Goal: Task Accomplishment & Management: Manage account settings

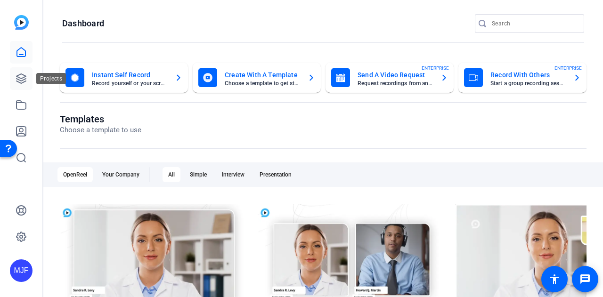
click at [17, 77] on icon at bounding box center [20, 78] width 9 height 9
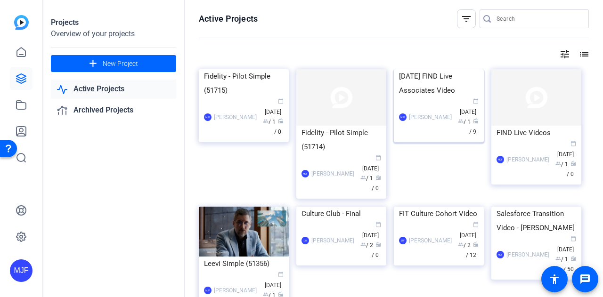
click at [420, 97] on div "[DATE] FIND Live Associates Video" at bounding box center [439, 83] width 80 height 28
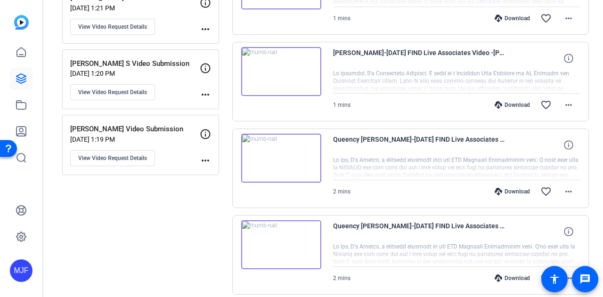
scroll to position [720, 0]
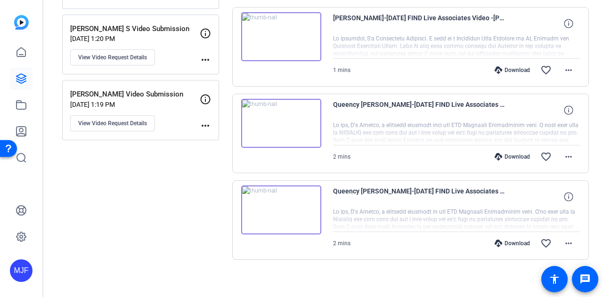
click at [287, 208] on img at bounding box center [281, 209] width 80 height 49
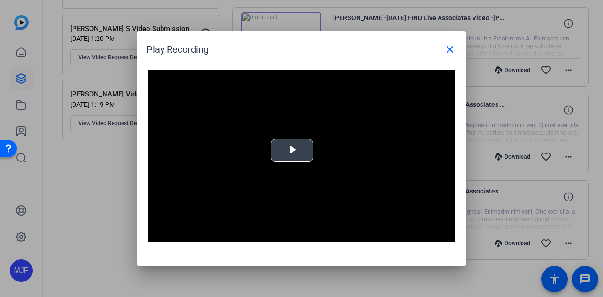
click at [292, 150] on span "Video Player" at bounding box center [292, 150] width 0 height 0
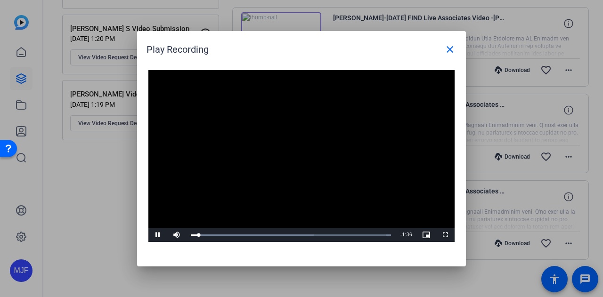
click at [385, 142] on video "Video Player" at bounding box center [301, 156] width 306 height 172
click at [456, 44] on span at bounding box center [449, 49] width 23 height 23
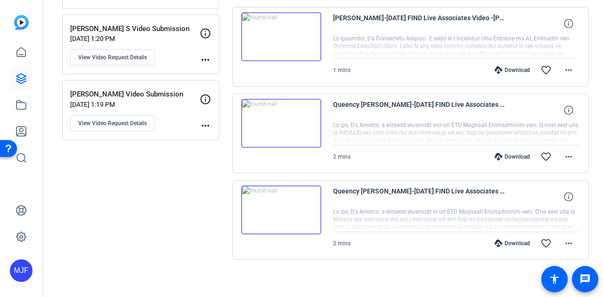
click at [258, 124] on img at bounding box center [281, 123] width 80 height 49
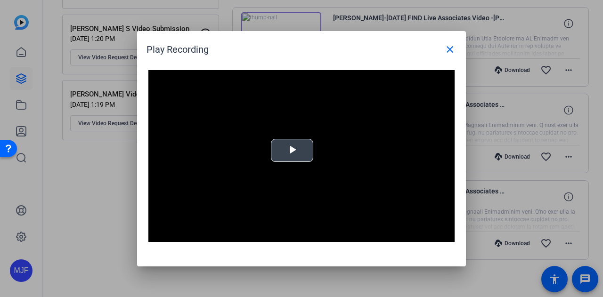
click at [292, 150] on span "Video Player" at bounding box center [292, 150] width 0 height 0
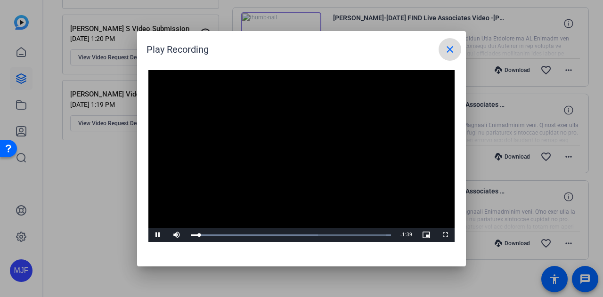
click at [448, 53] on mat-icon "close" at bounding box center [449, 49] width 11 height 11
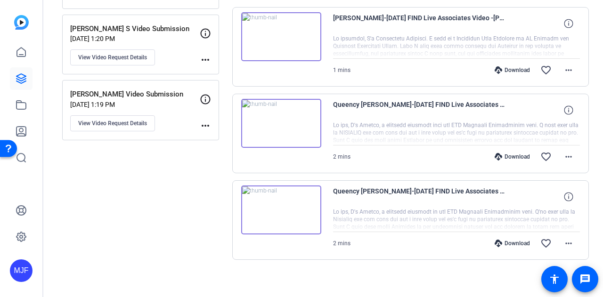
click at [267, 203] on img at bounding box center [281, 209] width 80 height 49
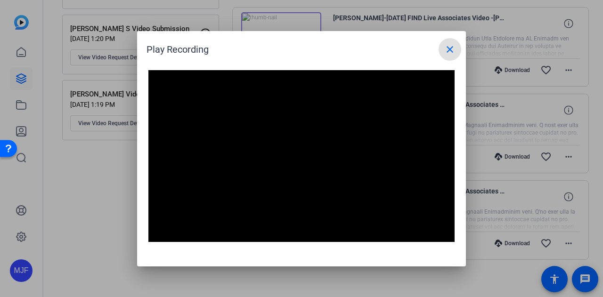
click at [267, 203] on video "Video Player" at bounding box center [301, 156] width 306 height 172
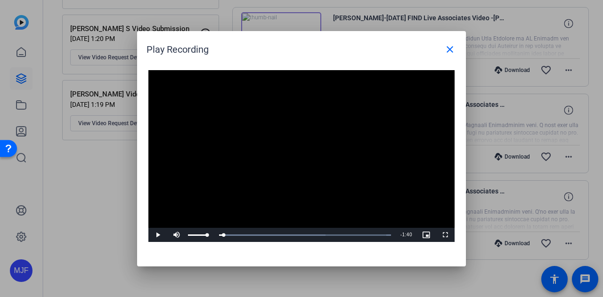
drag, startPoint x: 196, startPoint y: 239, endPoint x: 166, endPoint y: 236, distance: 30.7
click at [166, 236] on div "Play Mute Current Time 0:02 / Duration 1:40 Loaded : 100.00% 0:00 0:00 Stream T…" at bounding box center [301, 235] width 306 height 14
click at [154, 235] on span "Video Player" at bounding box center [157, 235] width 19 height 0
click at [451, 51] on mat-icon "close" at bounding box center [449, 49] width 11 height 11
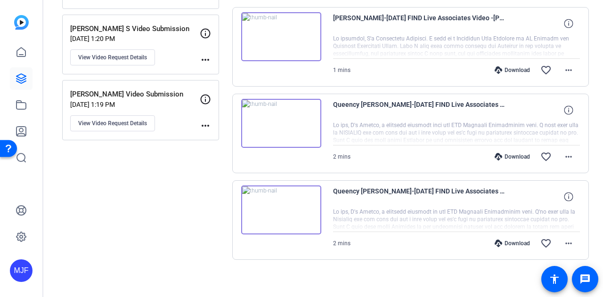
click at [277, 101] on img at bounding box center [281, 123] width 80 height 49
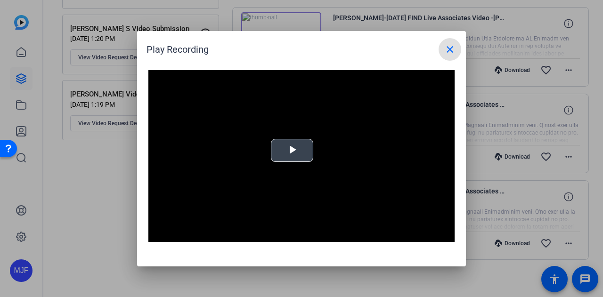
click at [298, 143] on div "Video Player is loading. Play Video Play Mute Current Time 0:00 / Duration -:- …" at bounding box center [301, 156] width 306 height 172
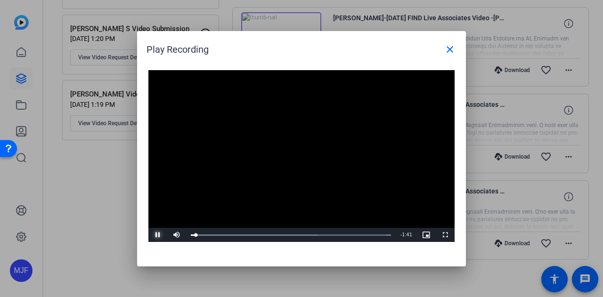
click at [153, 235] on span "Video Player" at bounding box center [157, 235] width 19 height 0
click at [459, 48] on span at bounding box center [449, 49] width 23 height 23
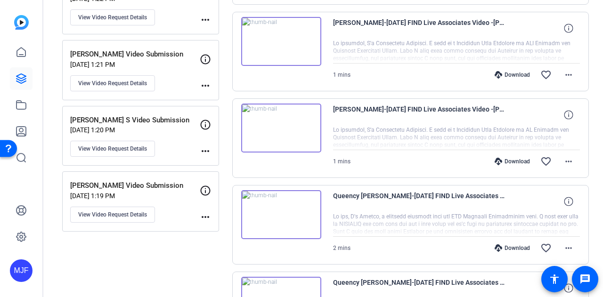
scroll to position [626, 0]
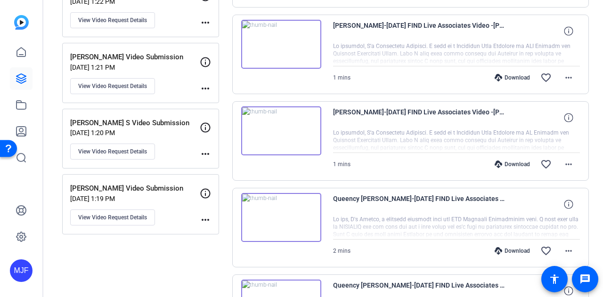
click at [279, 126] on img at bounding box center [281, 130] width 80 height 49
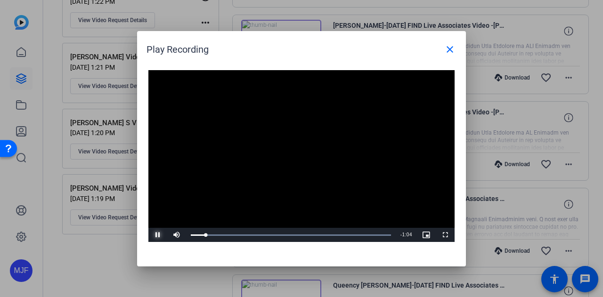
click at [160, 235] on span "Video Player" at bounding box center [157, 235] width 19 height 0
click at [457, 50] on span at bounding box center [449, 49] width 23 height 23
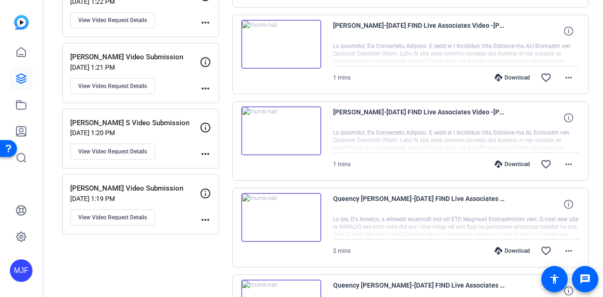
click at [290, 38] on img at bounding box center [281, 44] width 80 height 49
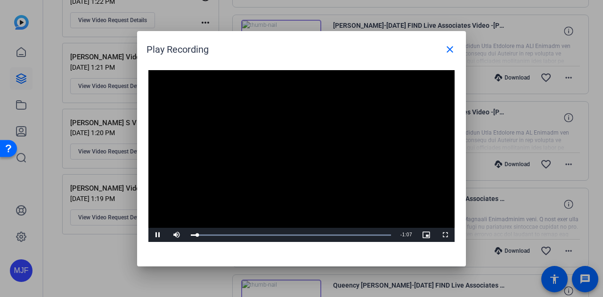
click at [219, 197] on video "Video Player" at bounding box center [301, 156] width 306 height 172
click at [454, 50] on mat-icon "close" at bounding box center [449, 49] width 11 height 11
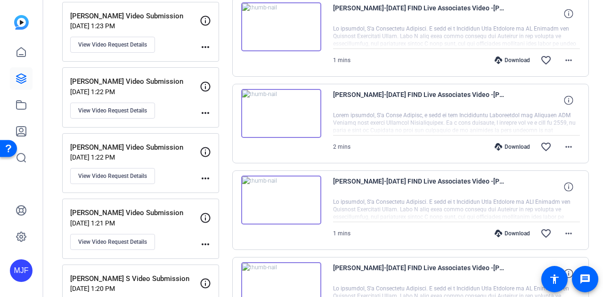
scroll to position [424, 0]
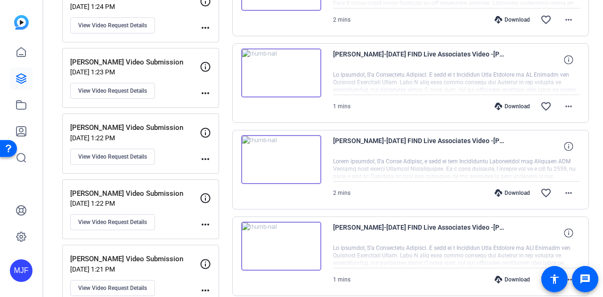
click at [278, 158] on img at bounding box center [281, 159] width 80 height 49
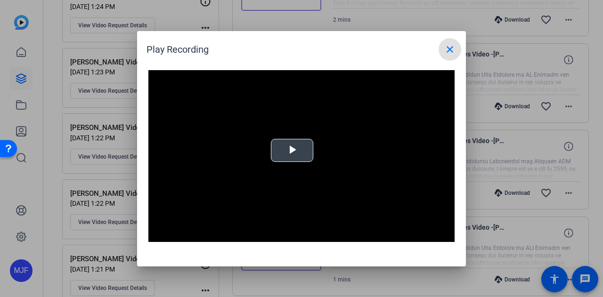
click at [292, 150] on span "Video Player" at bounding box center [292, 150] width 0 height 0
click at [449, 51] on mat-icon "close" at bounding box center [449, 49] width 11 height 11
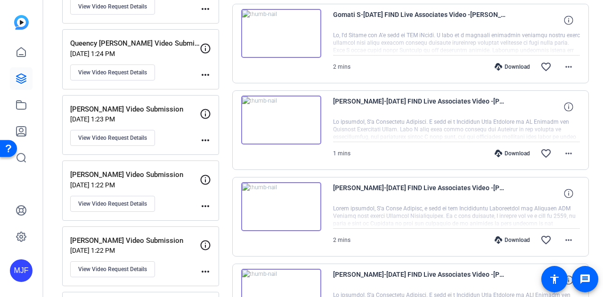
scroll to position [330, 0]
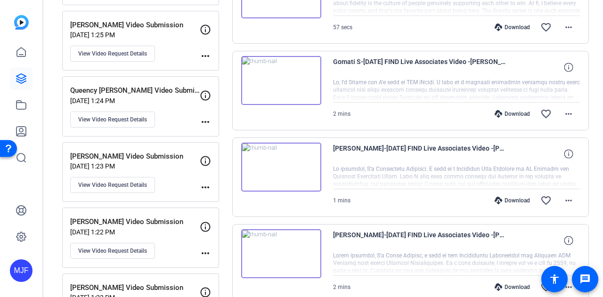
click at [286, 89] on img at bounding box center [281, 80] width 80 height 49
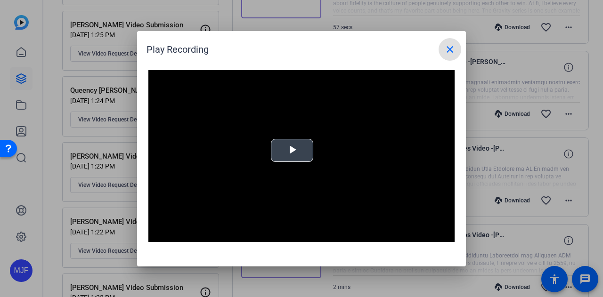
click at [292, 150] on span "Video Player" at bounding box center [292, 150] width 0 height 0
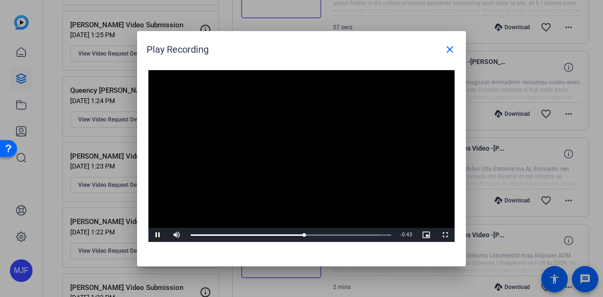
click at [337, 151] on video "Video Player" at bounding box center [301, 156] width 306 height 172
click at [444, 51] on mat-icon "close" at bounding box center [449, 49] width 11 height 11
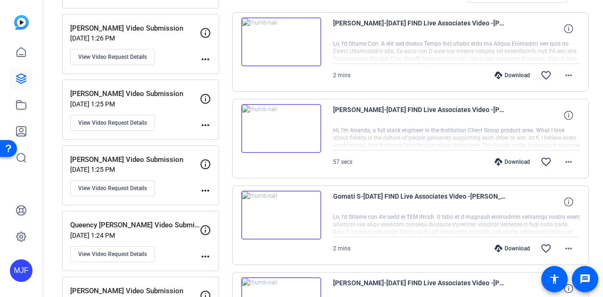
scroll to position [188, 0]
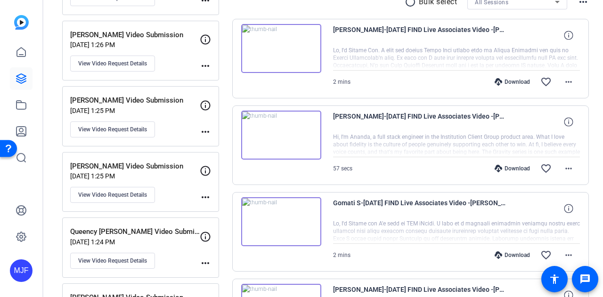
click at [289, 148] on img at bounding box center [281, 135] width 80 height 49
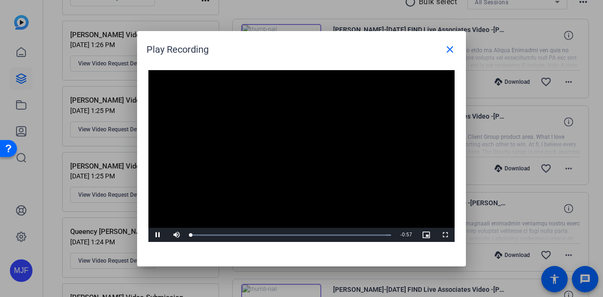
click at [284, 148] on div "Video Player is loading. Play Video Pause Mute Current Time 0:00 / Duration 0:5…" at bounding box center [301, 156] width 306 height 172
click at [281, 148] on video "Video Player" at bounding box center [301, 156] width 306 height 172
click at [451, 49] on mat-icon "close" at bounding box center [449, 49] width 11 height 11
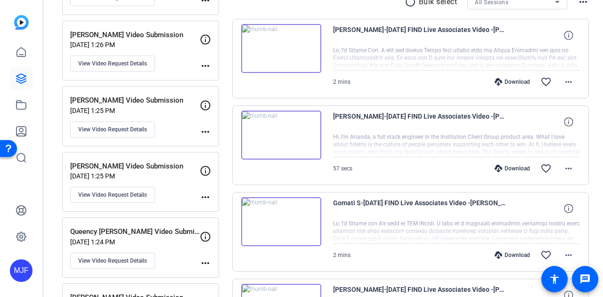
click at [282, 53] on img at bounding box center [281, 48] width 80 height 49
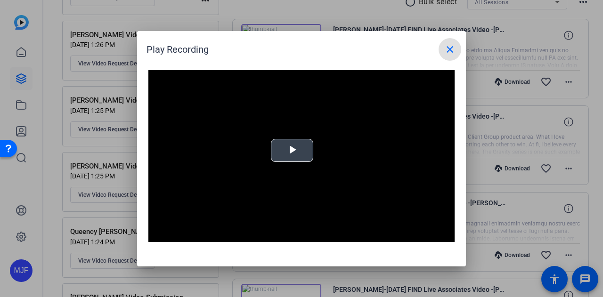
click at [306, 161] on button "Play Video" at bounding box center [292, 150] width 42 height 23
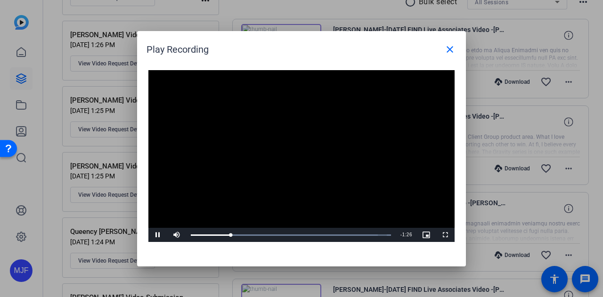
click at [397, 139] on video "Video Player" at bounding box center [301, 156] width 306 height 172
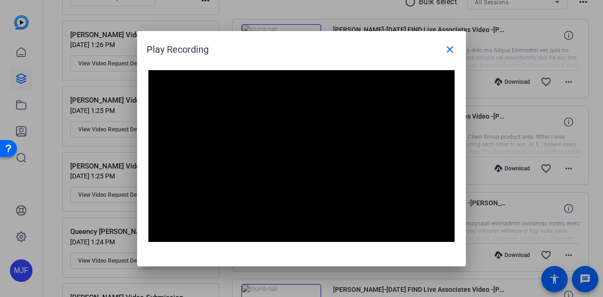
click at [404, 116] on video "Video Player" at bounding box center [301, 156] width 306 height 172
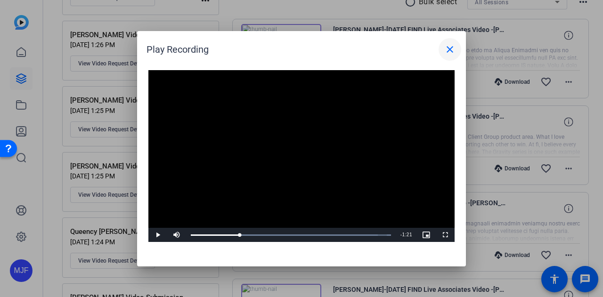
click at [459, 48] on span at bounding box center [449, 49] width 23 height 23
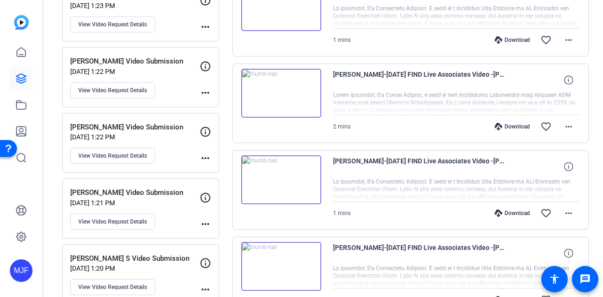
scroll to position [484, 0]
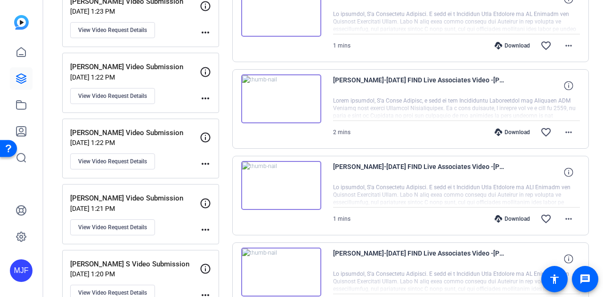
click at [289, 95] on img at bounding box center [281, 98] width 80 height 49
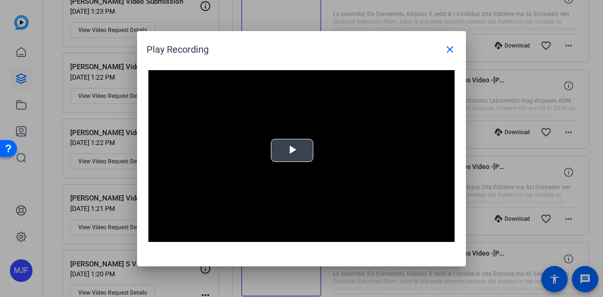
click at [285, 135] on video "Video Player" at bounding box center [301, 156] width 306 height 172
drag, startPoint x: 298, startPoint y: 141, endPoint x: 229, endPoint y: 143, distance: 69.7
click at [229, 143] on video "Video Player" at bounding box center [301, 156] width 306 height 172
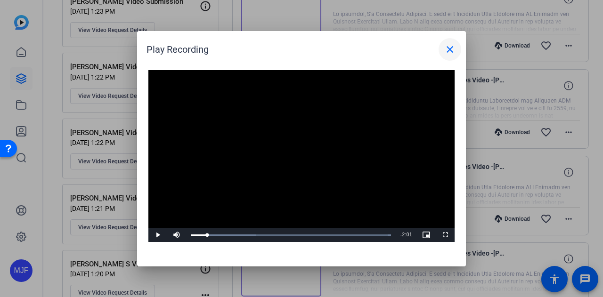
click at [452, 51] on mat-icon "close" at bounding box center [449, 49] width 11 height 11
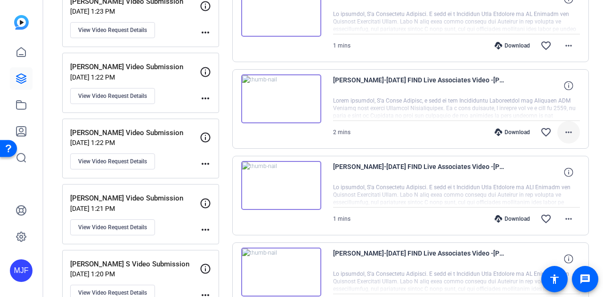
click at [563, 133] on mat-icon "more_horiz" at bounding box center [568, 132] width 11 height 11
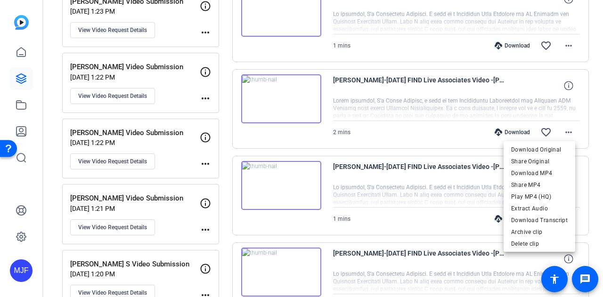
click at [447, 147] on div at bounding box center [301, 148] width 603 height 297
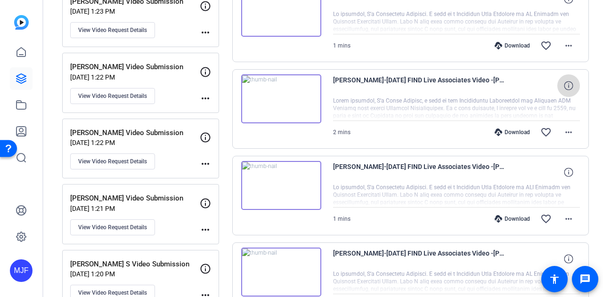
click at [568, 85] on icon at bounding box center [568, 85] width 9 height 9
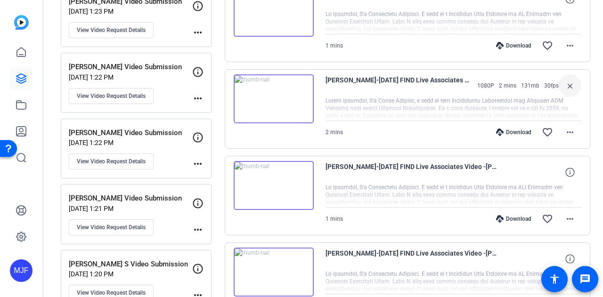
click at [568, 85] on mat-icon "close" at bounding box center [569, 86] width 11 height 12
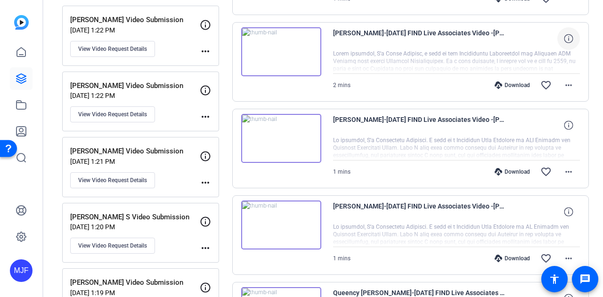
scroll to position [720, 0]
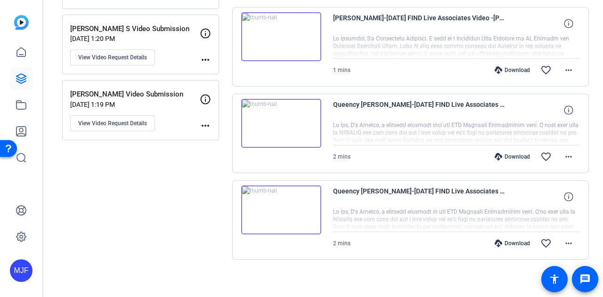
click at [288, 200] on img at bounding box center [281, 209] width 80 height 49
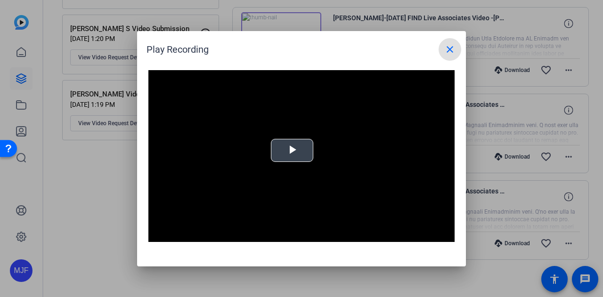
click at [292, 150] on span "Video Player" at bounding box center [292, 150] width 0 height 0
click at [457, 48] on span at bounding box center [449, 49] width 23 height 23
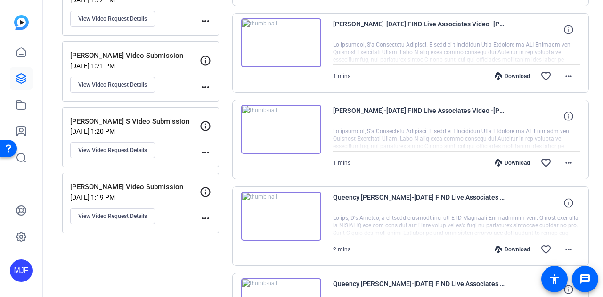
scroll to position [626, 0]
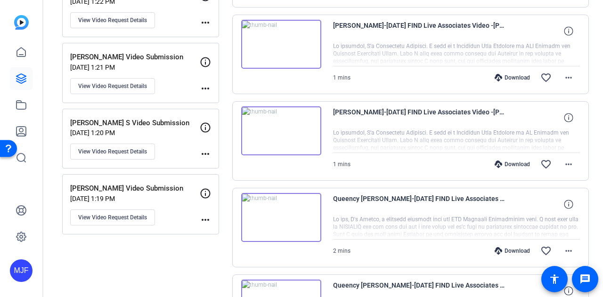
click at [277, 144] on img at bounding box center [281, 130] width 80 height 49
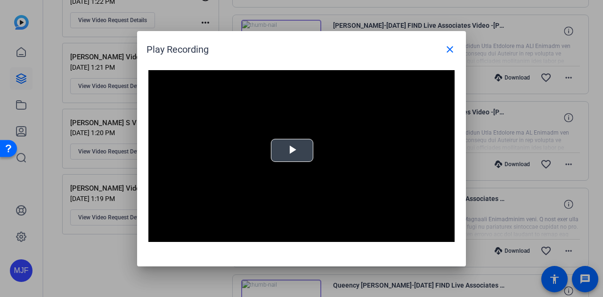
click at [292, 150] on span "Video Player" at bounding box center [292, 150] width 0 height 0
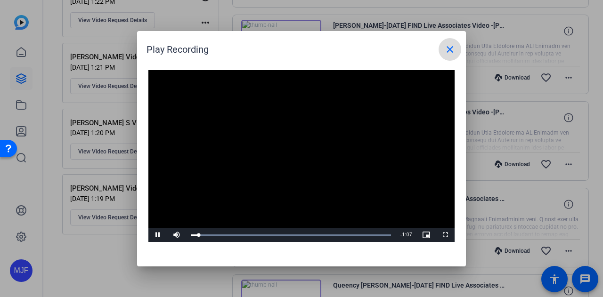
click at [443, 48] on span at bounding box center [449, 49] width 23 height 23
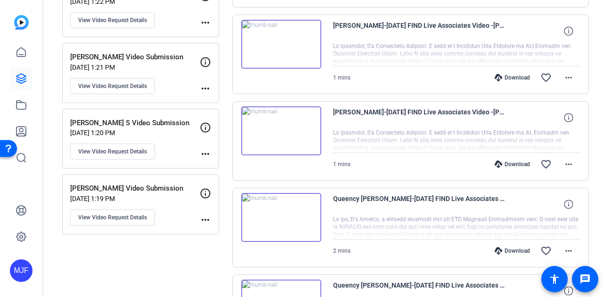
click at [304, 214] on img at bounding box center [281, 217] width 80 height 49
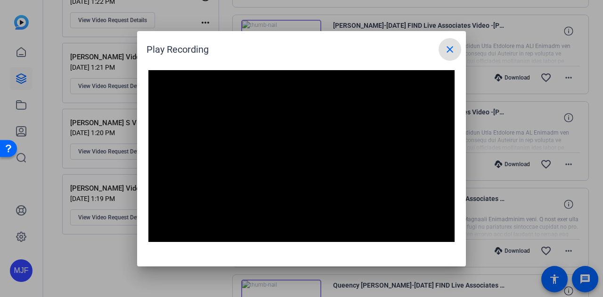
click at [451, 50] on mat-icon "close" at bounding box center [449, 49] width 11 height 11
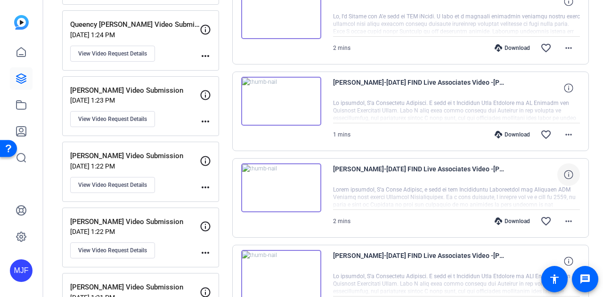
scroll to position [343, 0]
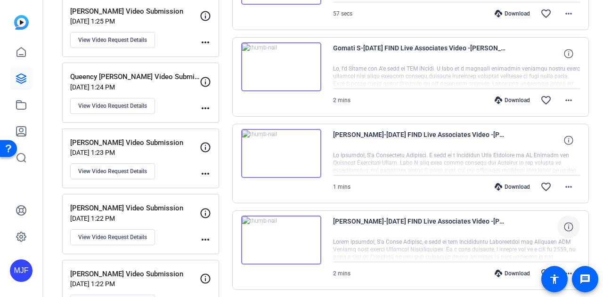
click at [287, 65] on img at bounding box center [281, 66] width 80 height 49
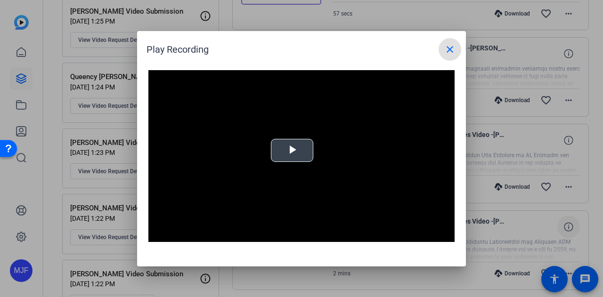
click at [292, 150] on span "Video Player" at bounding box center [292, 150] width 0 height 0
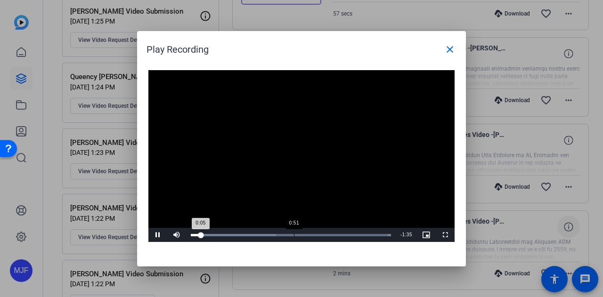
click at [295, 233] on div "Loaded : 100.00% 0:51 0:05" at bounding box center [291, 235] width 210 height 14
click at [441, 53] on span at bounding box center [449, 49] width 23 height 23
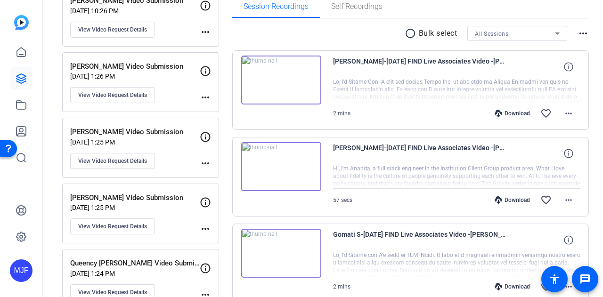
scroll to position [61, 0]
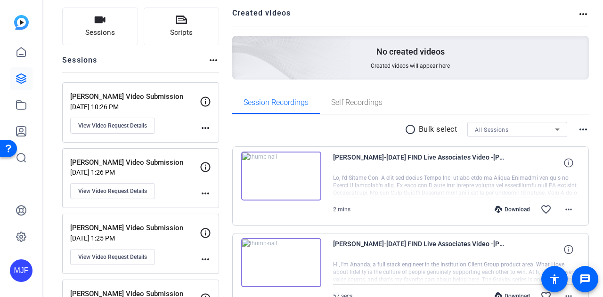
click at [287, 200] on div "Devesh Raj-October 2025 FIND Live Associates Video -Devesh Raj Video Submission…" at bounding box center [410, 186] width 357 height 80
click at [266, 163] on img at bounding box center [281, 176] width 80 height 49
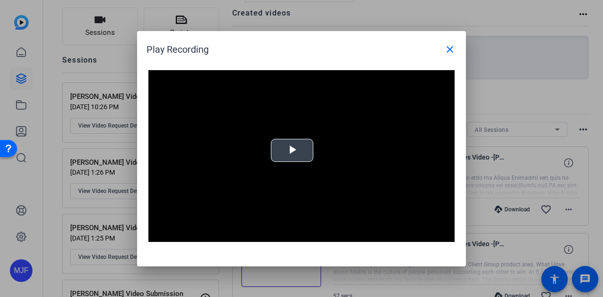
click at [284, 170] on video "Video Player" at bounding box center [301, 156] width 306 height 172
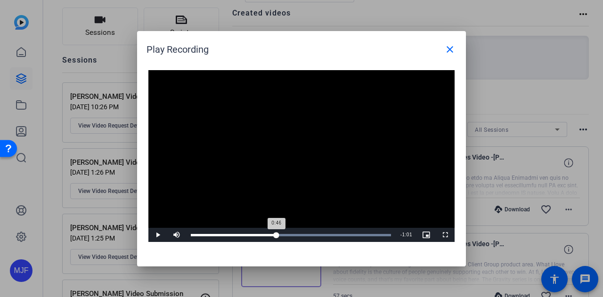
click at [276, 232] on div "Loaded : 100.00% 0:46 0:46" at bounding box center [291, 235] width 210 height 14
click at [406, 128] on video "Video Player" at bounding box center [301, 156] width 306 height 172
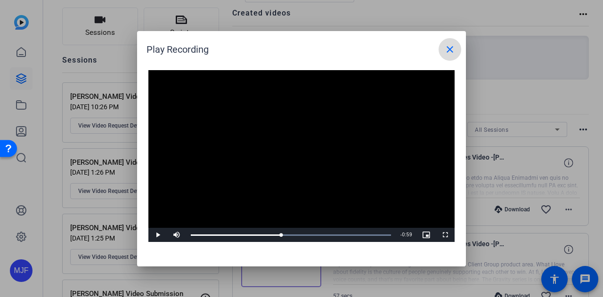
click at [447, 45] on mat-icon "close" at bounding box center [449, 49] width 11 height 11
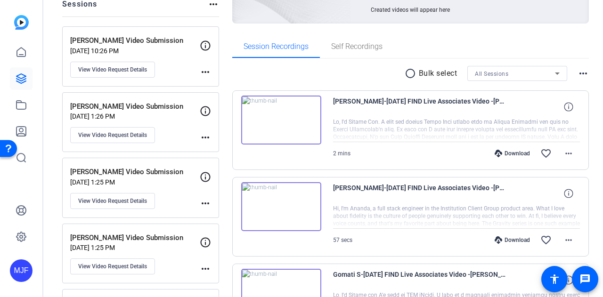
scroll to position [108, 0]
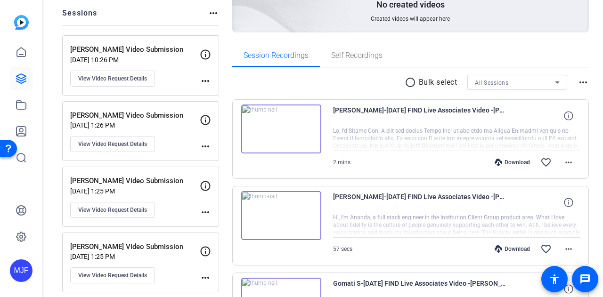
click at [290, 133] on img at bounding box center [281, 129] width 80 height 49
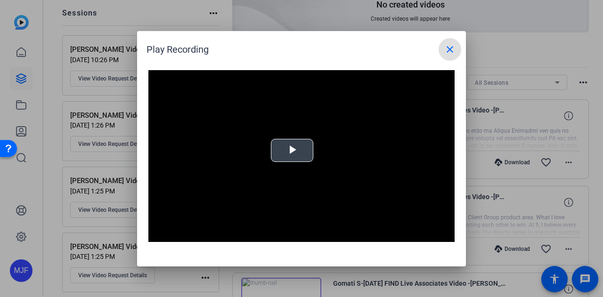
click at [294, 157] on video "Video Player" at bounding box center [301, 156] width 306 height 172
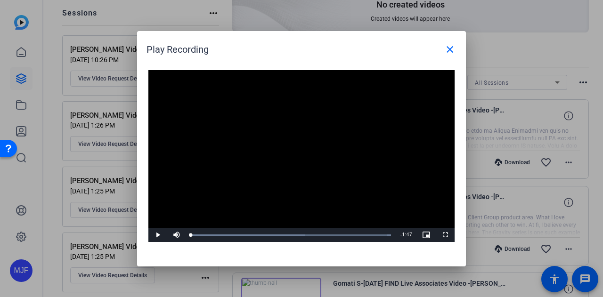
click at [294, 157] on video "Video Player" at bounding box center [301, 156] width 306 height 172
click at [294, 156] on video "Video Player" at bounding box center [301, 156] width 306 height 172
click at [281, 133] on video "Video Player" at bounding box center [301, 156] width 306 height 172
click at [445, 43] on span at bounding box center [449, 49] width 23 height 23
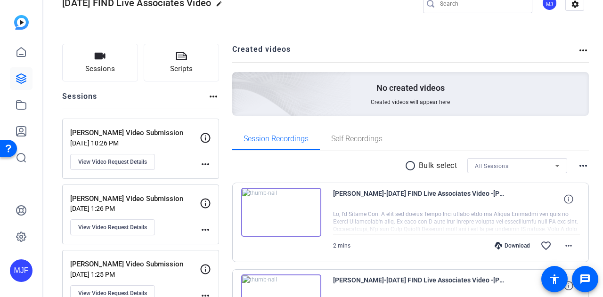
scroll to position [0, 0]
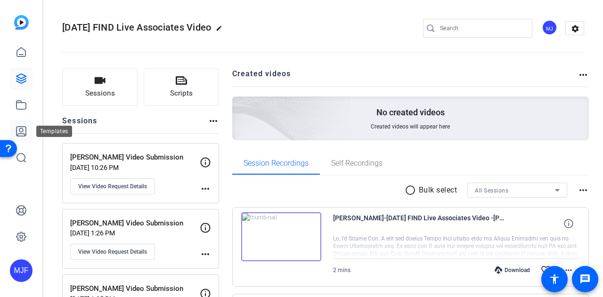
click at [27, 132] on link at bounding box center [21, 131] width 23 height 23
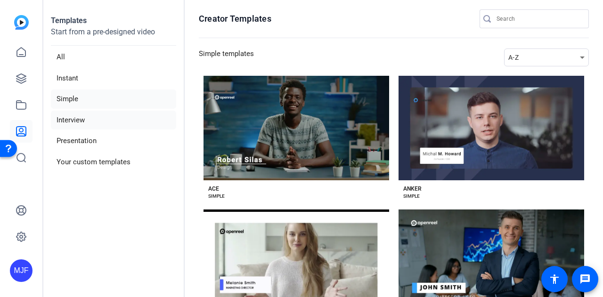
click at [139, 120] on li "Interview" at bounding box center [113, 120] width 125 height 19
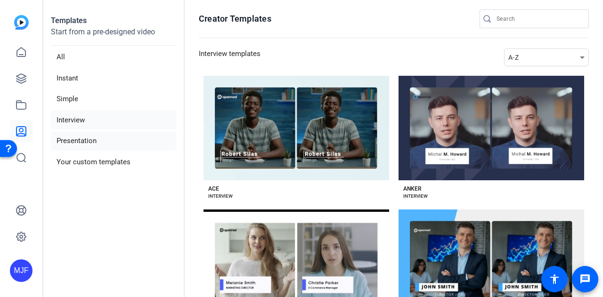
click at [141, 137] on li "Presentation" at bounding box center [113, 140] width 125 height 19
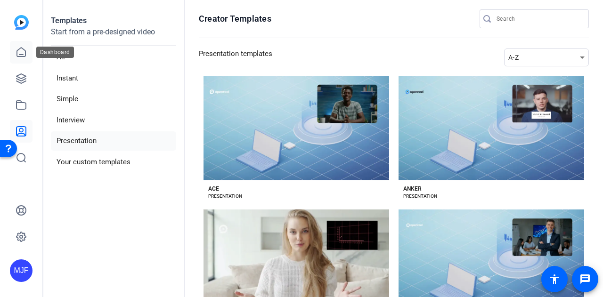
click at [17, 49] on icon at bounding box center [21, 52] width 11 height 11
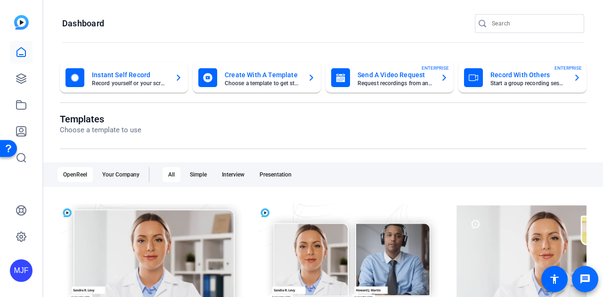
click at [583, 278] on mat-icon "message" at bounding box center [584, 279] width 11 height 11
click at [11, 70] on link at bounding box center [21, 78] width 23 height 23
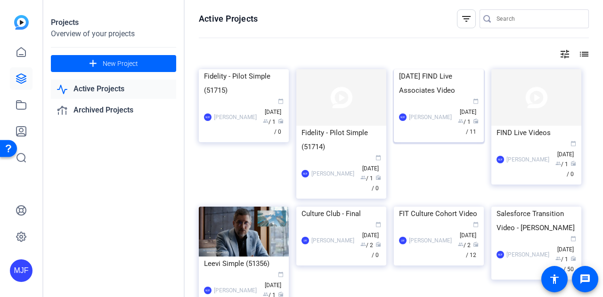
click at [420, 97] on div "[DATE] FIND Live Associates Video" at bounding box center [439, 83] width 80 height 28
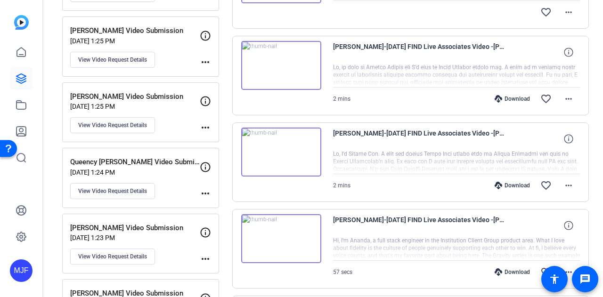
scroll to position [211, 0]
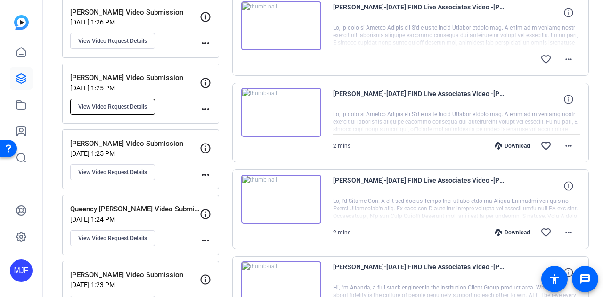
click at [137, 105] on span "View Video Request Details" at bounding box center [112, 107] width 69 height 8
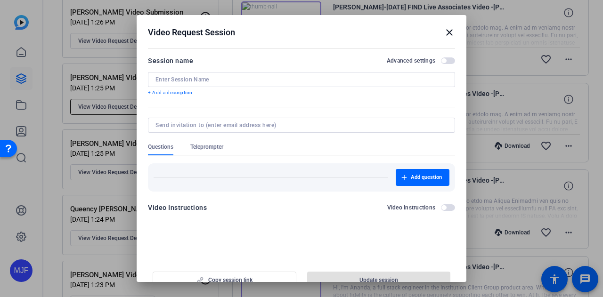
type input "[PERSON_NAME] Video Submission"
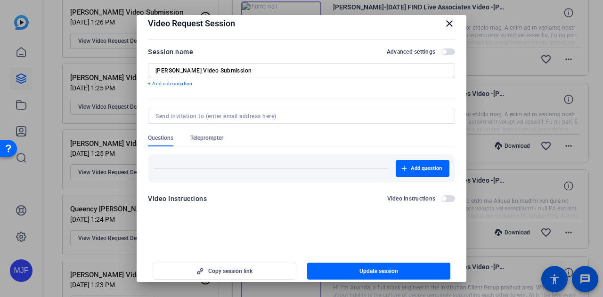
scroll to position [0, 0]
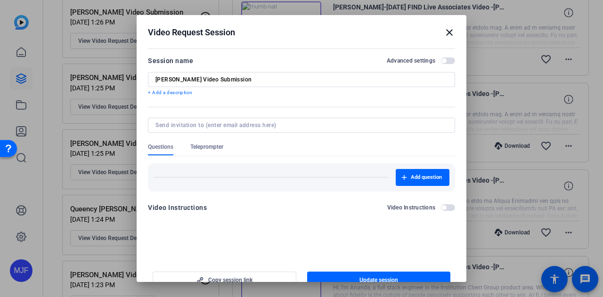
click at [443, 32] on mat-icon "close" at bounding box center [448, 32] width 11 height 11
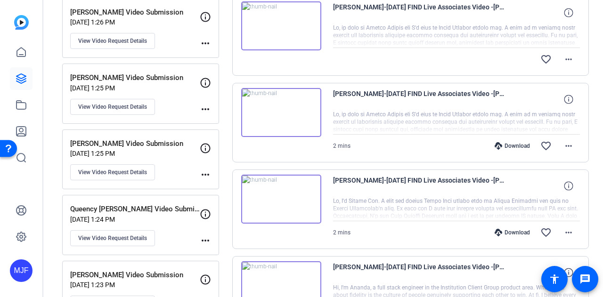
click at [202, 106] on mat-icon "more_horiz" at bounding box center [205, 109] width 11 height 11
click at [202, 106] on div at bounding box center [301, 148] width 603 height 297
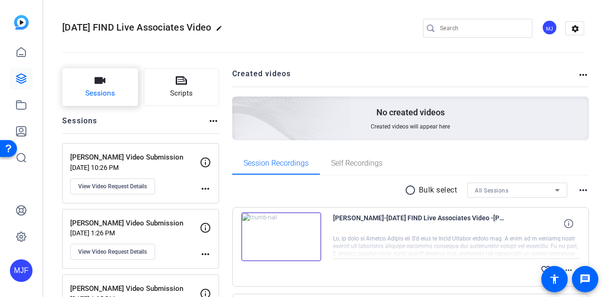
click at [104, 77] on icon "button" at bounding box center [99, 80] width 11 height 11
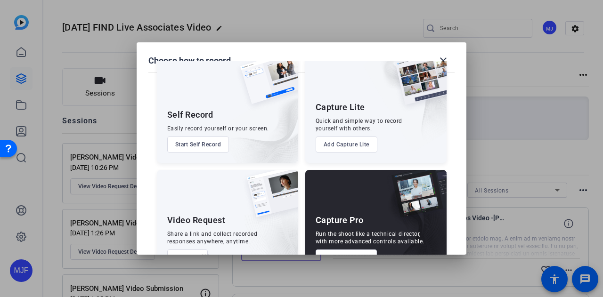
scroll to position [54, 0]
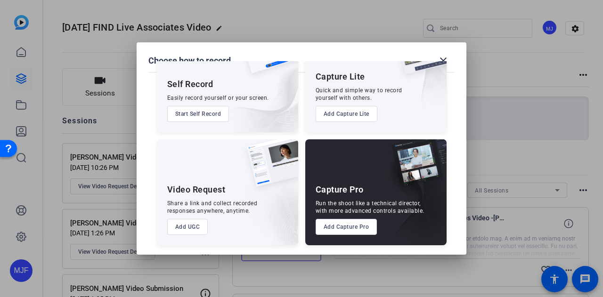
click at [184, 227] on button "Add UGC" at bounding box center [187, 227] width 41 height 16
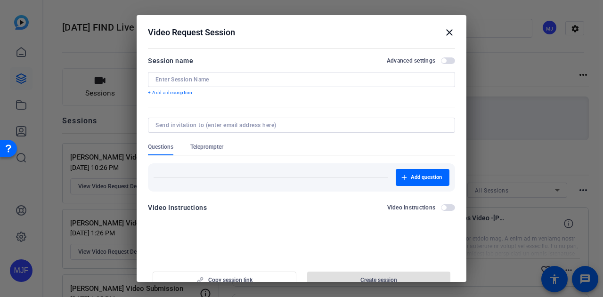
click at [183, 83] on input at bounding box center [301, 80] width 292 height 8
paste input "Devesh Raj"
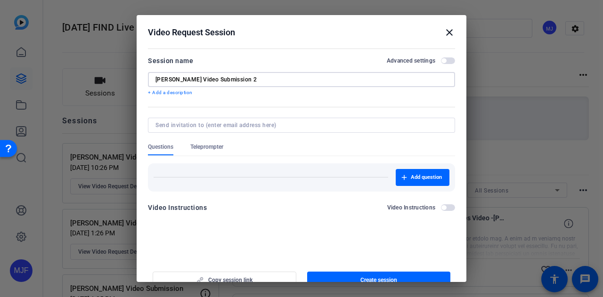
scroll to position [15, 0]
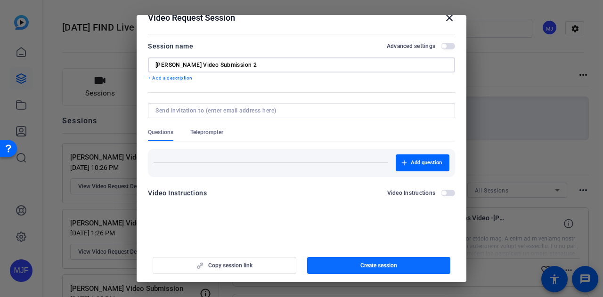
type input "[PERSON_NAME] Video Submission 2"
click at [364, 261] on span "button" at bounding box center [379, 265] width 144 height 23
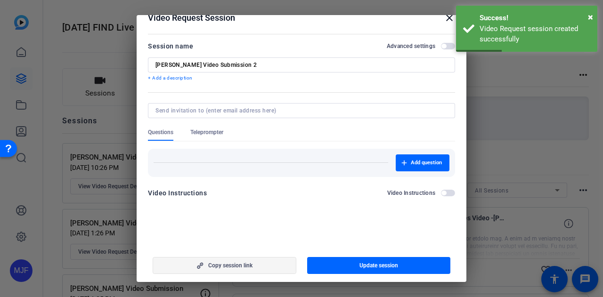
click at [213, 259] on span "button" at bounding box center [224, 265] width 143 height 23
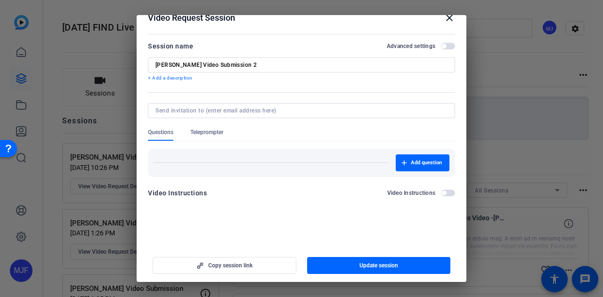
click at [443, 17] on mat-icon "close" at bounding box center [448, 17] width 11 height 11
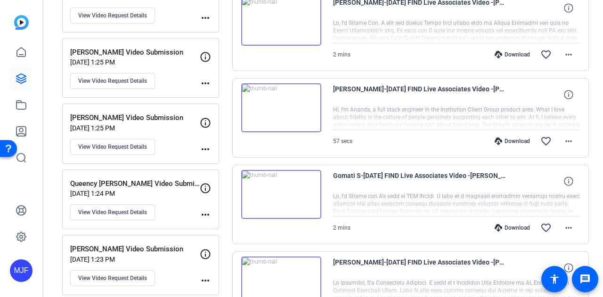
scroll to position [235, 0]
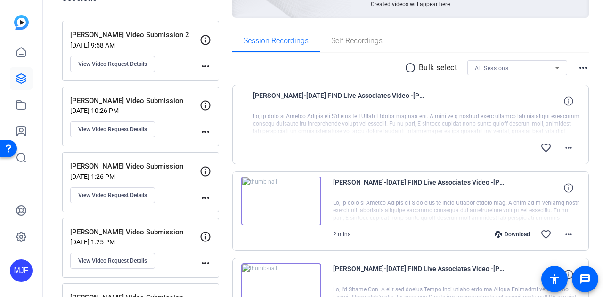
scroll to position [141, 0]
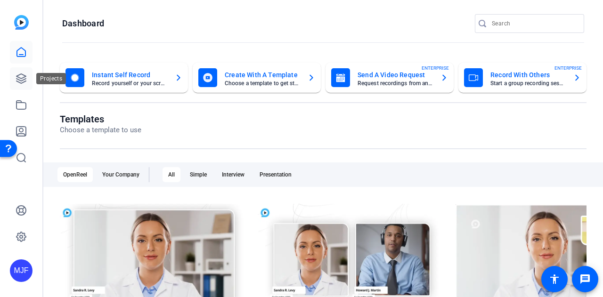
click at [21, 76] on icon at bounding box center [21, 78] width 11 height 11
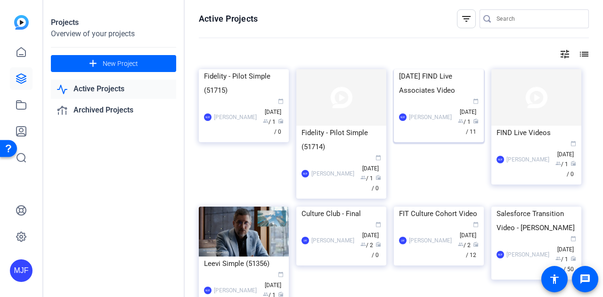
click at [402, 97] on div "[DATE] FIND Live Associates Video" at bounding box center [439, 83] width 80 height 28
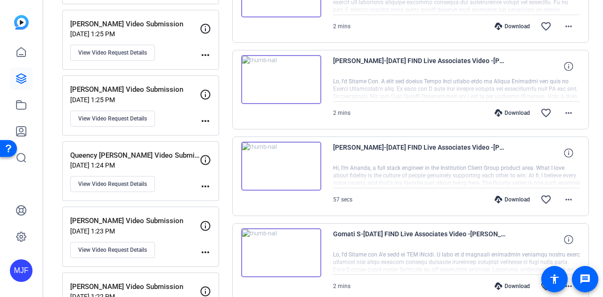
scroll to position [330, 0]
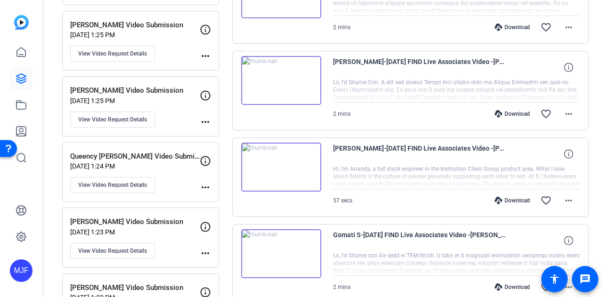
click at [513, 113] on div "Download" at bounding box center [512, 114] width 45 height 8
